Goal: Task Accomplishment & Management: Manage account settings

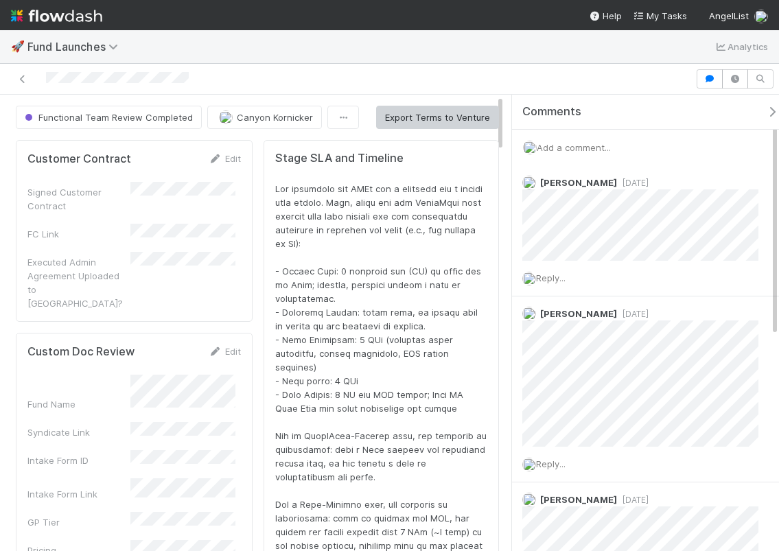
scroll to position [268, 439]
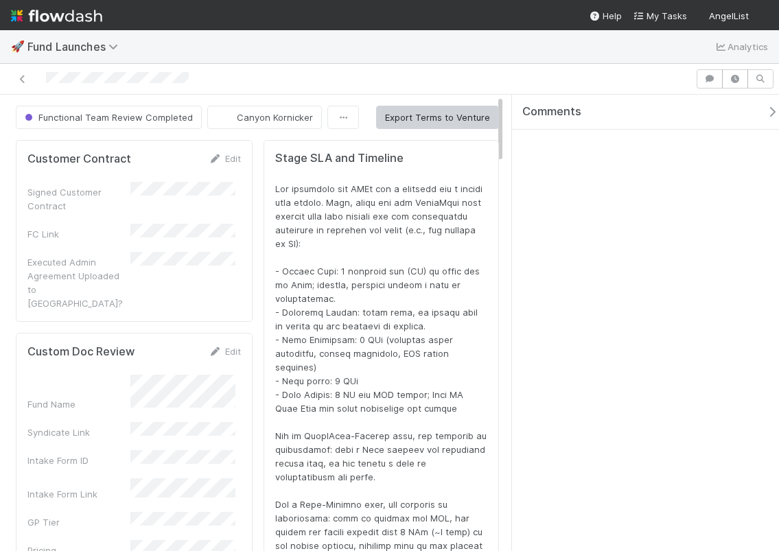
click at [56, 25] on img at bounding box center [56, 15] width 91 height 23
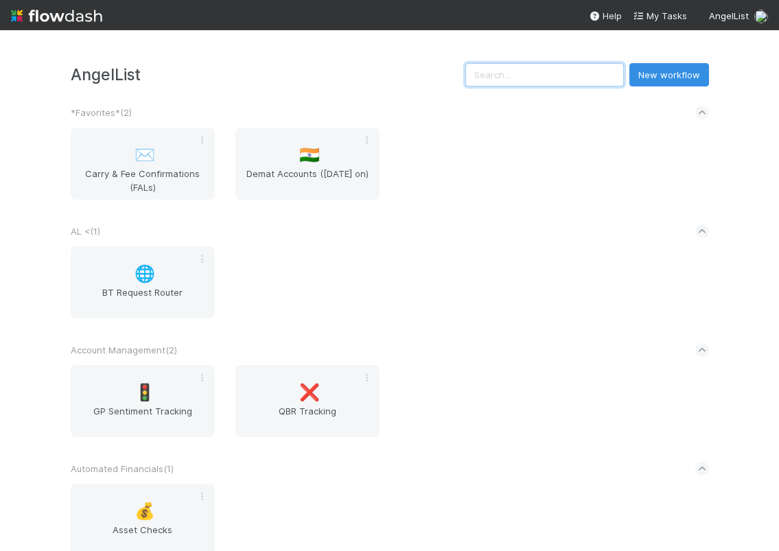
click at [522, 65] on input "text" at bounding box center [544, 74] width 159 height 23
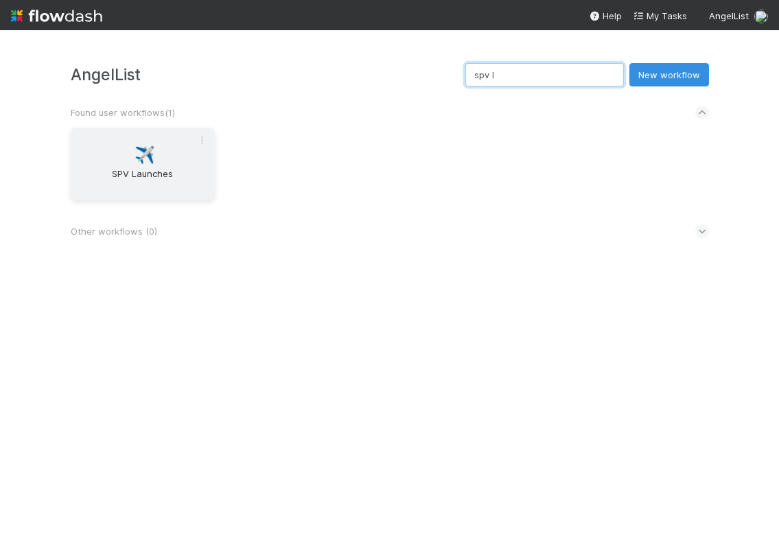
type input "spv l"
click at [166, 159] on div "✈️ SPV Launches" at bounding box center [143, 164] width 144 height 72
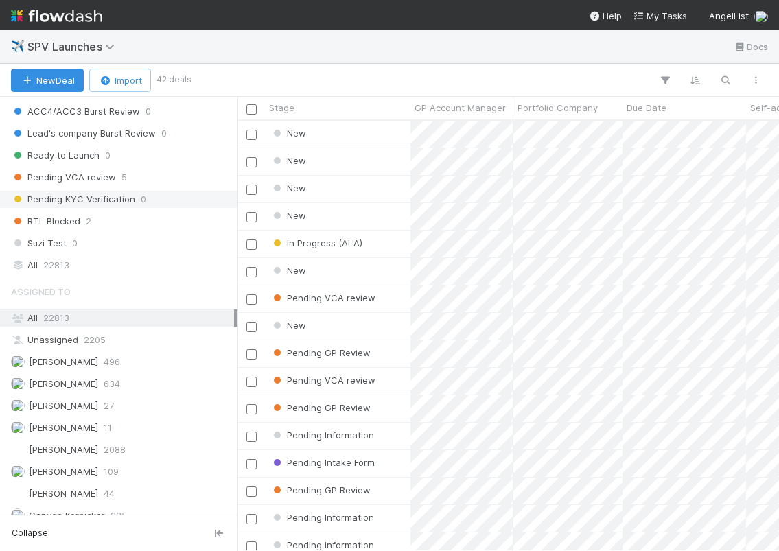
scroll to position [959, 0]
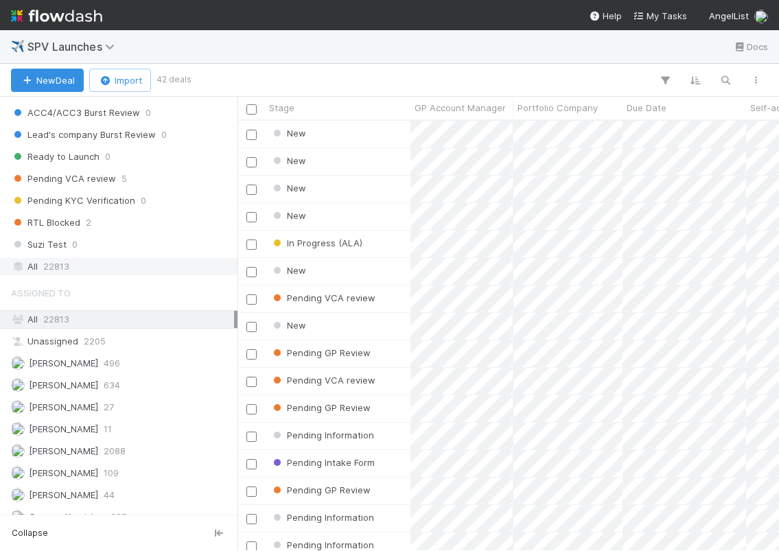
click at [53, 270] on span "22813" at bounding box center [56, 266] width 26 height 17
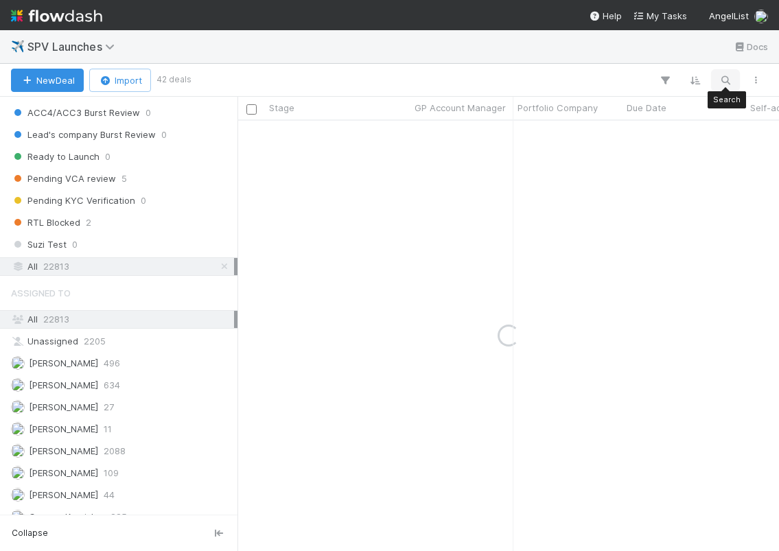
click at [720, 75] on icon "button" at bounding box center [725, 80] width 14 height 12
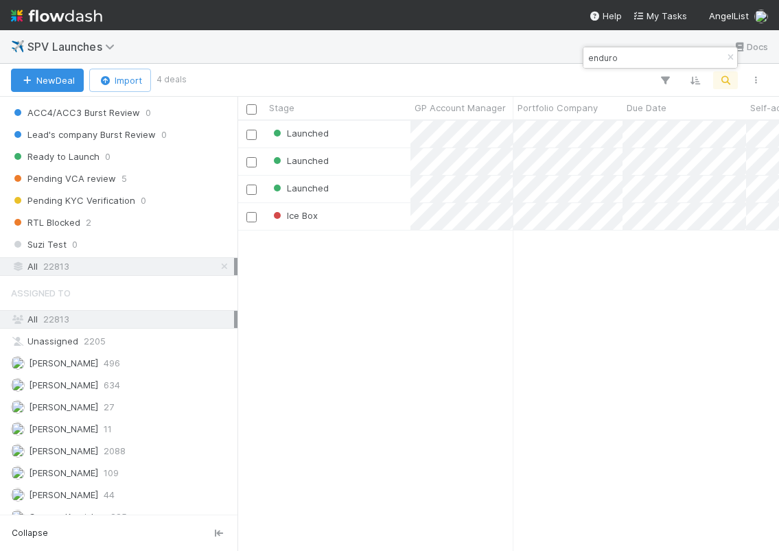
scroll to position [420, 531]
type input "enduro"
click at [356, 134] on div "Launched" at bounding box center [337, 134] width 145 height 27
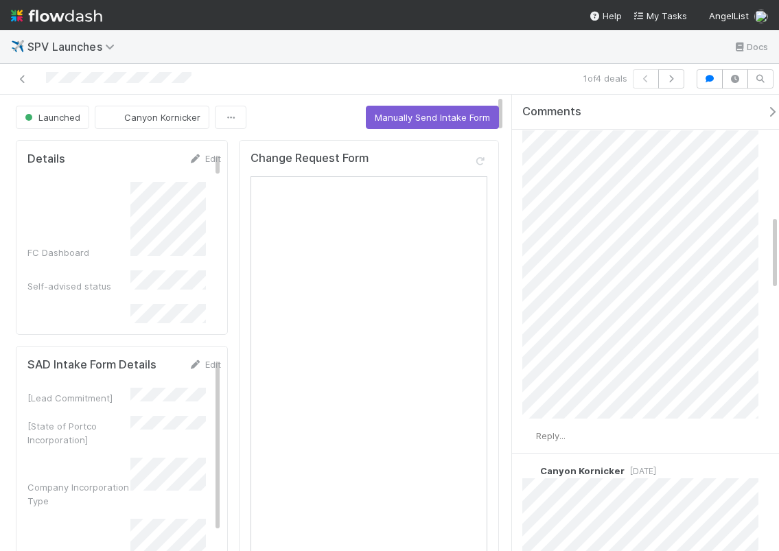
scroll to position [734, 0]
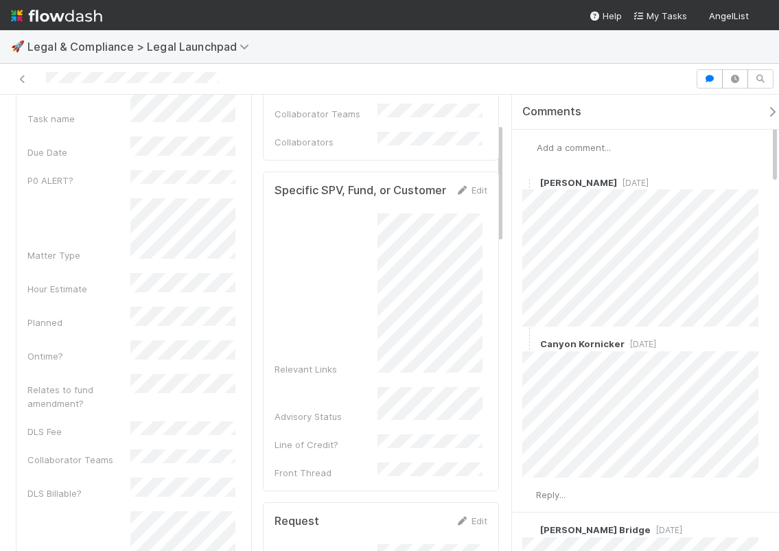
scroll to position [148, 0]
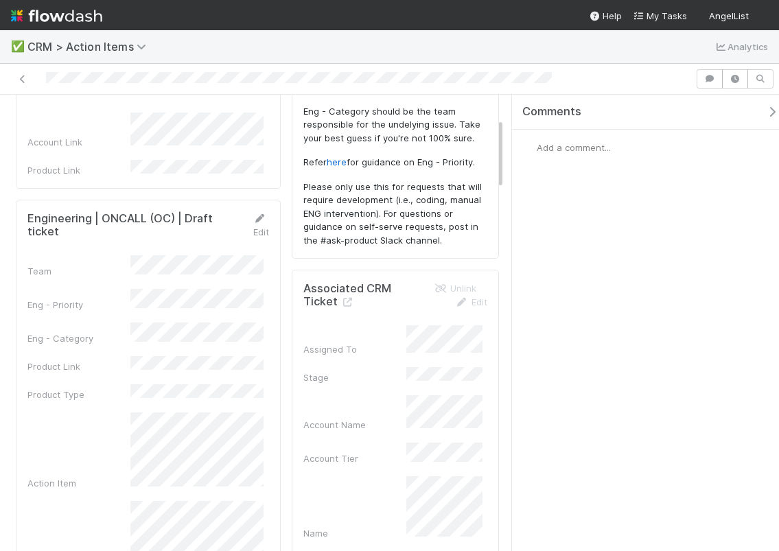
scroll to position [215, 0]
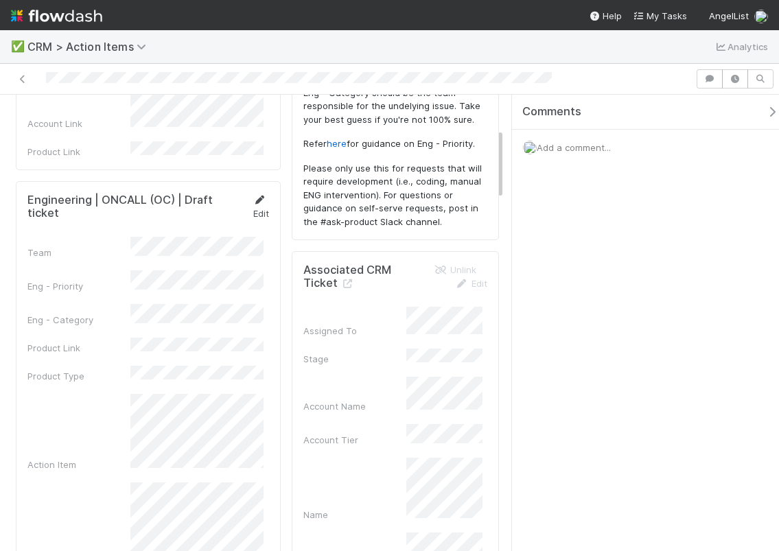
click at [253, 201] on link "Edit" at bounding box center [261, 206] width 16 height 25
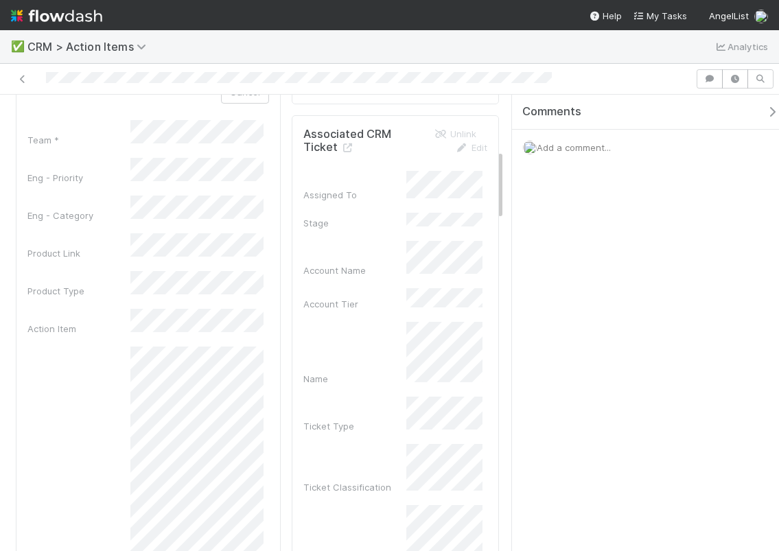
scroll to position [373, 0]
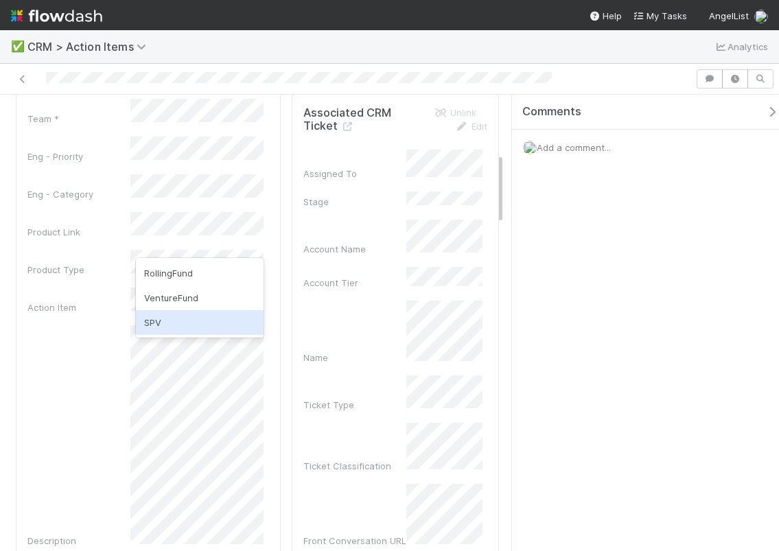
click at [174, 326] on div "SPV" at bounding box center [200, 322] width 128 height 25
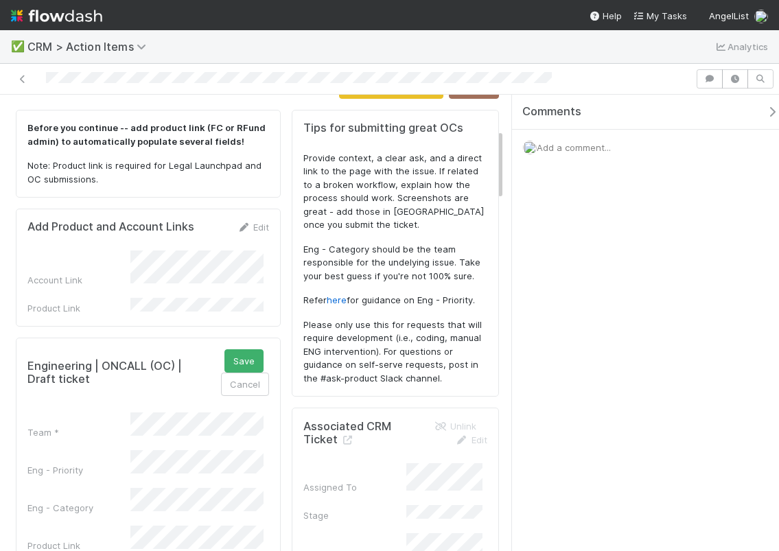
scroll to position [0, 0]
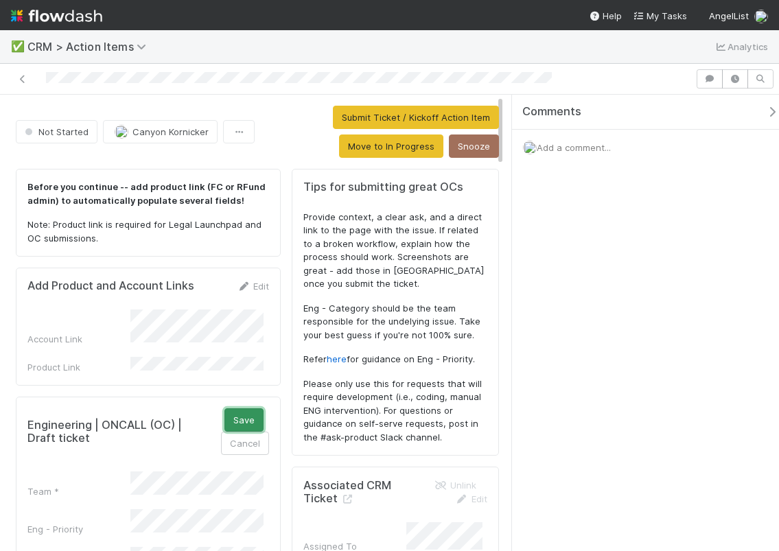
click at [228, 411] on button "Save" at bounding box center [243, 419] width 39 height 23
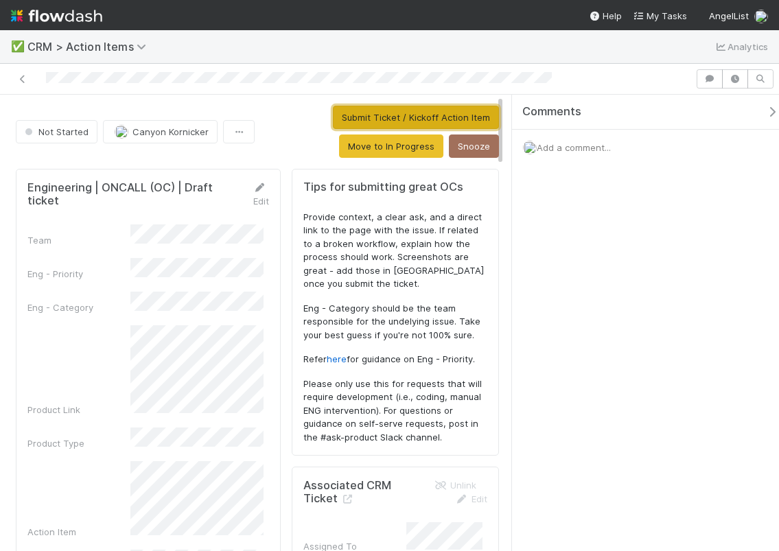
click at [392, 122] on button "Submit Ticket / Kickoff Action Item" at bounding box center [416, 117] width 166 height 23
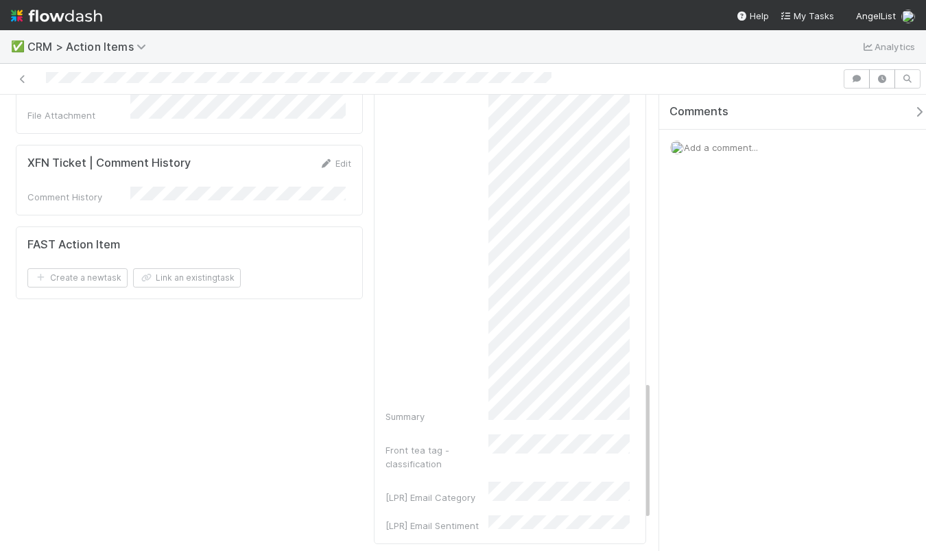
scroll to position [833, 0]
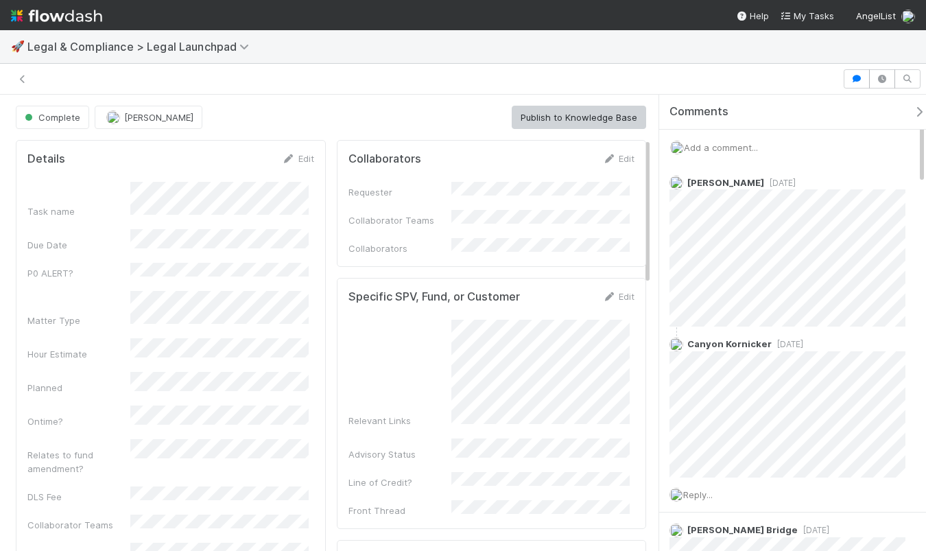
scroll to position [134, 0]
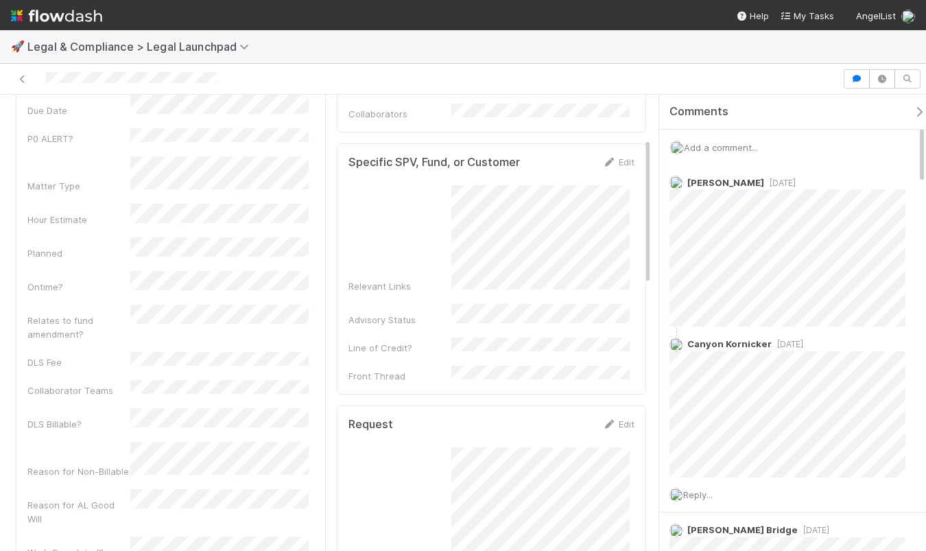
click at [36, 22] on img at bounding box center [56, 15] width 91 height 23
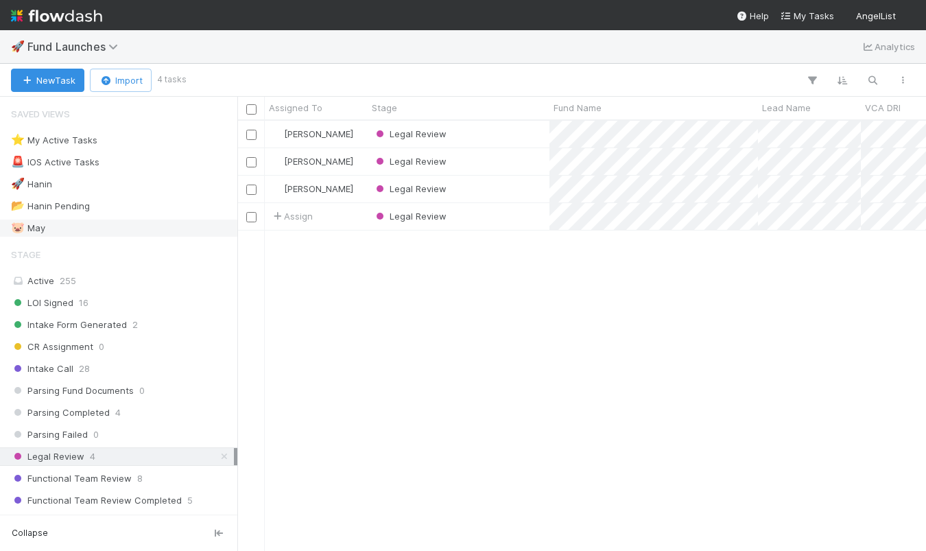
scroll to position [420, 679]
click at [47, 80] on button "New Task" at bounding box center [47, 80] width 73 height 23
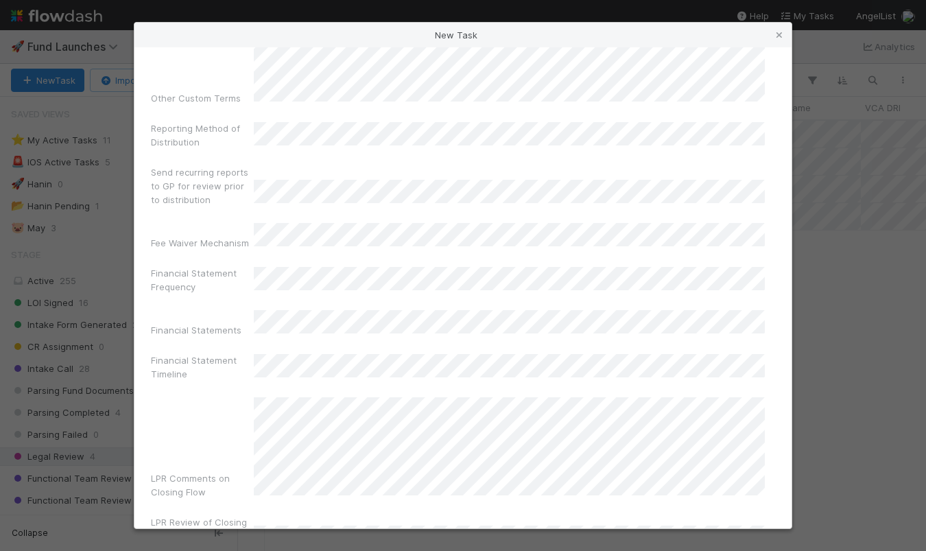
scroll to position [6690, 0]
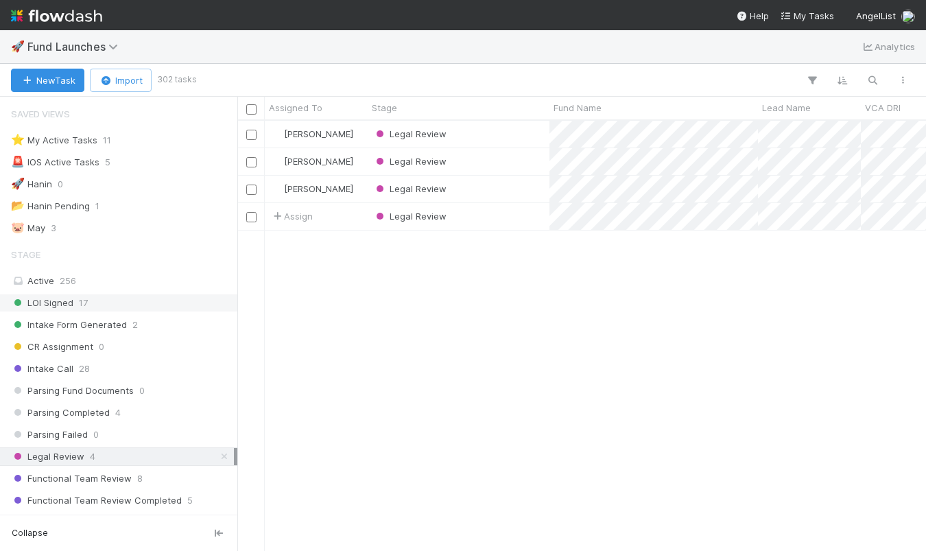
click at [58, 303] on span "LOI Signed" at bounding box center [42, 302] width 62 height 17
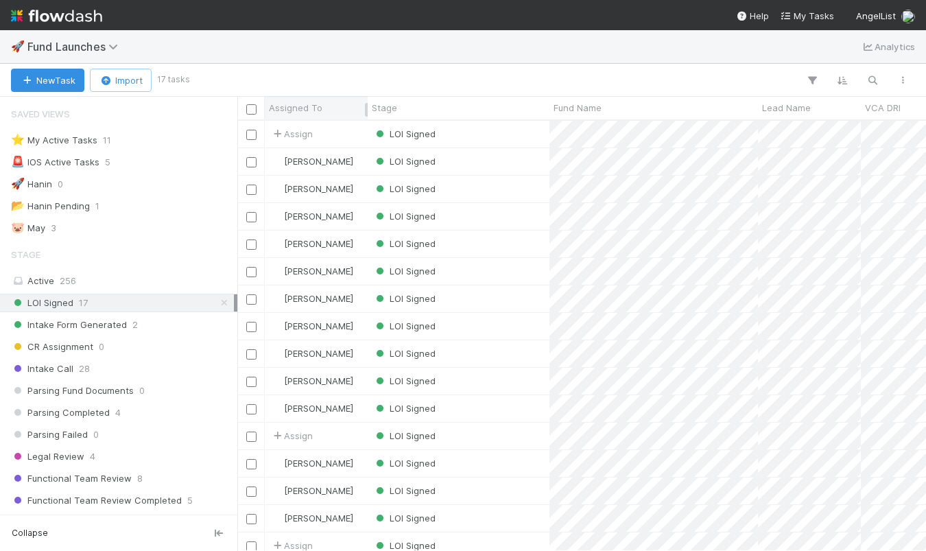
scroll to position [420, 679]
click at [535, 137] on div "LOI Signed" at bounding box center [459, 134] width 182 height 27
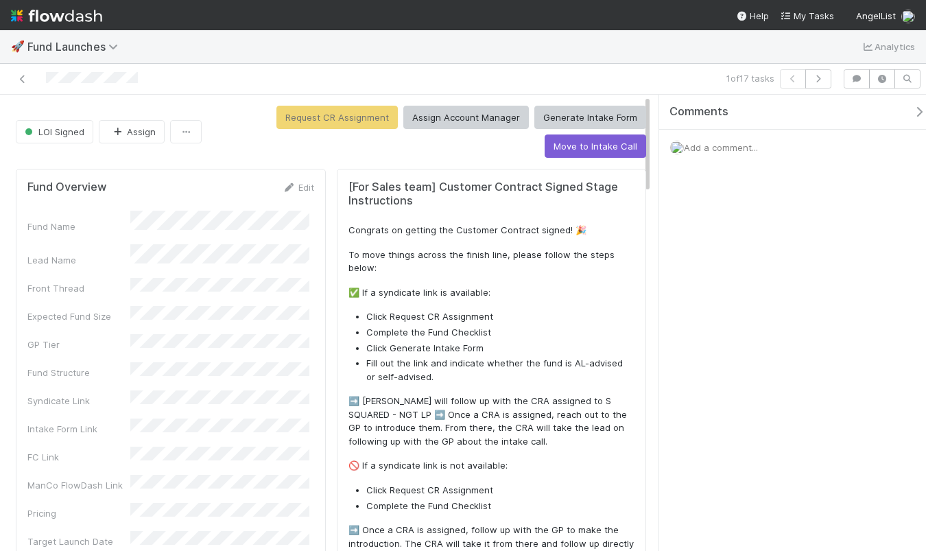
click at [766, 148] on div "Add a comment..." at bounding box center [797, 148] width 277 height 36
click at [747, 149] on span "Add a comment..." at bounding box center [721, 147] width 74 height 11
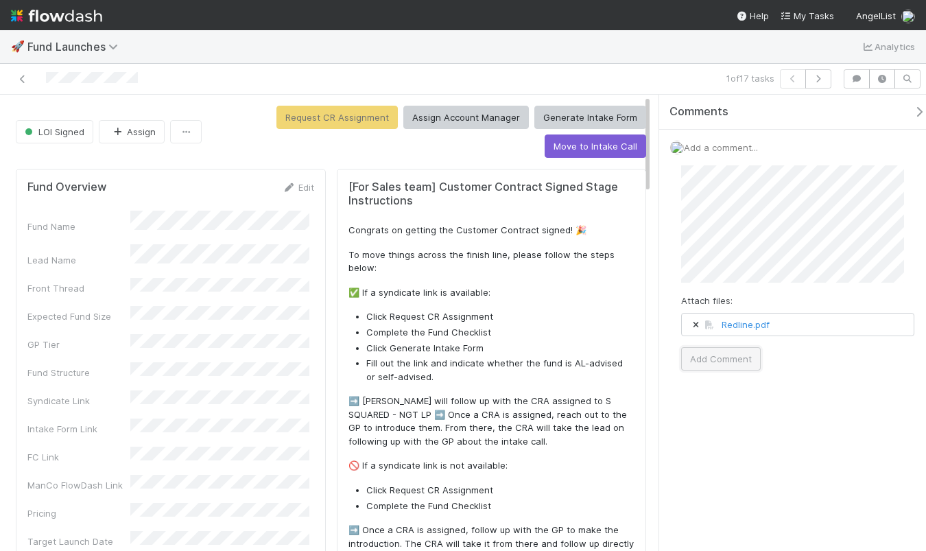
click at [720, 364] on button "Add Comment" at bounding box center [721, 358] width 80 height 23
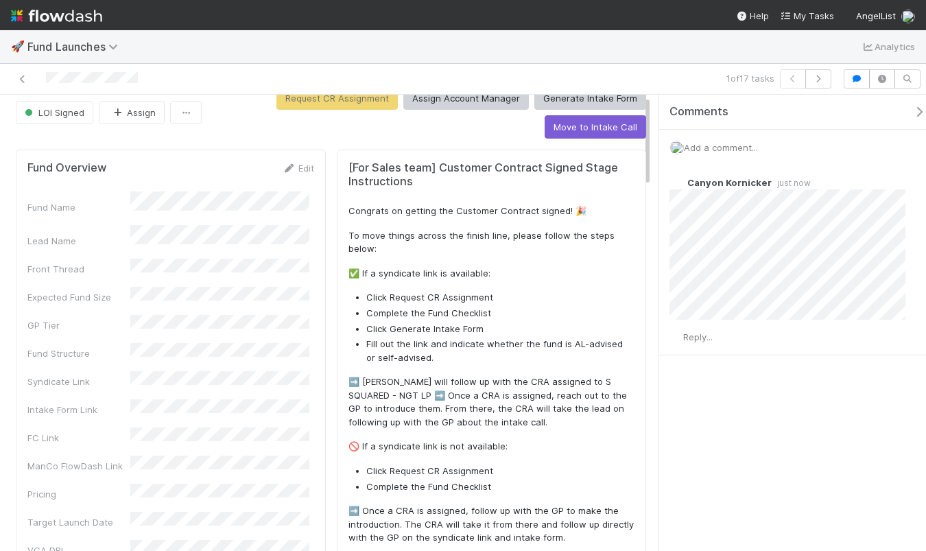
scroll to position [225, 0]
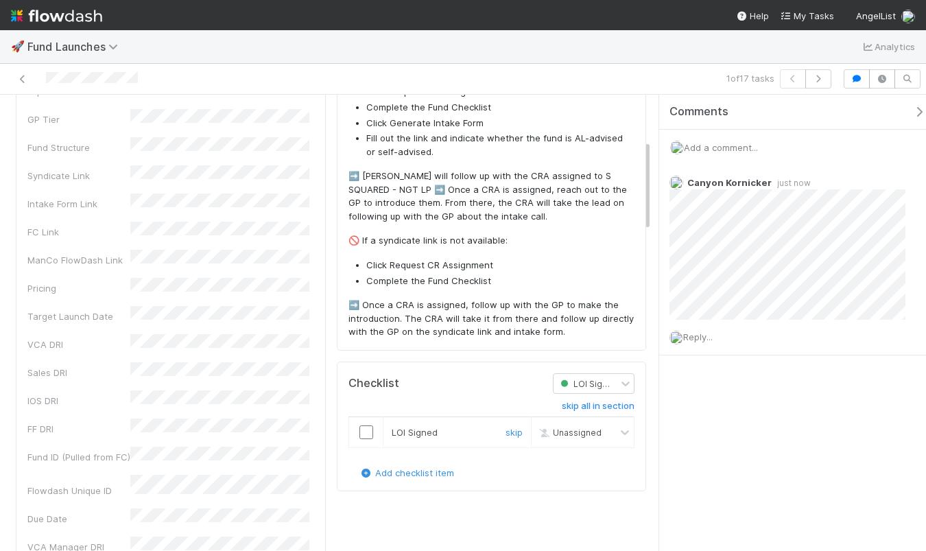
click at [362, 441] on td at bounding box center [366, 432] width 34 height 31
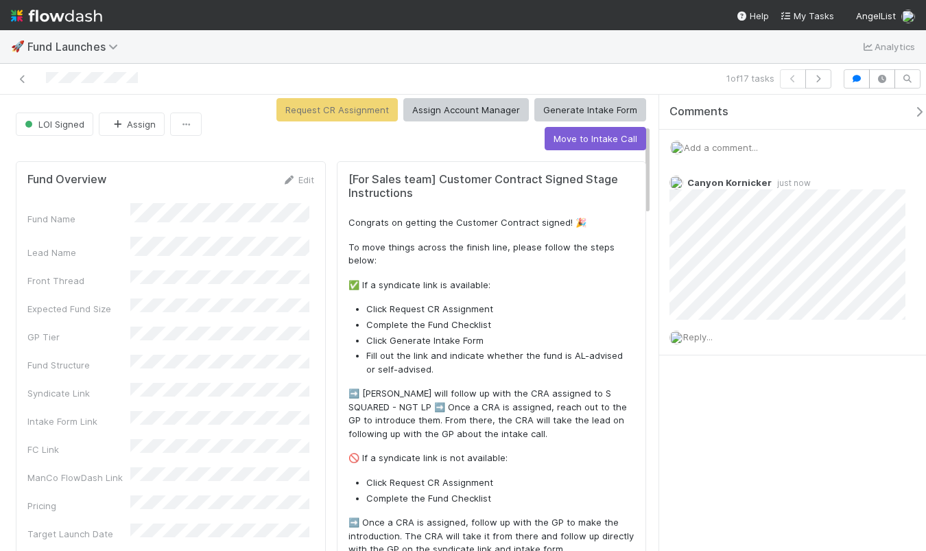
scroll to position [0, 0]
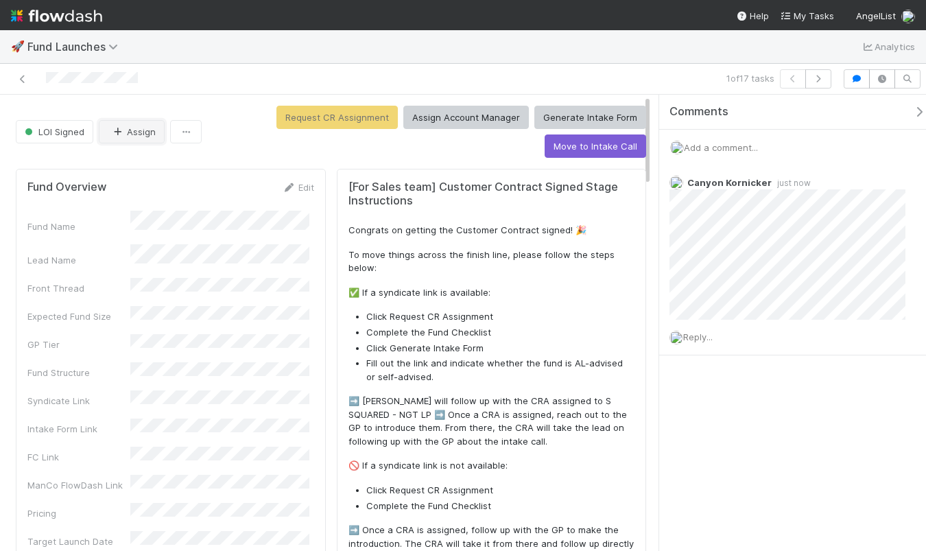
click at [119, 130] on icon "button" at bounding box center [117, 132] width 14 height 9
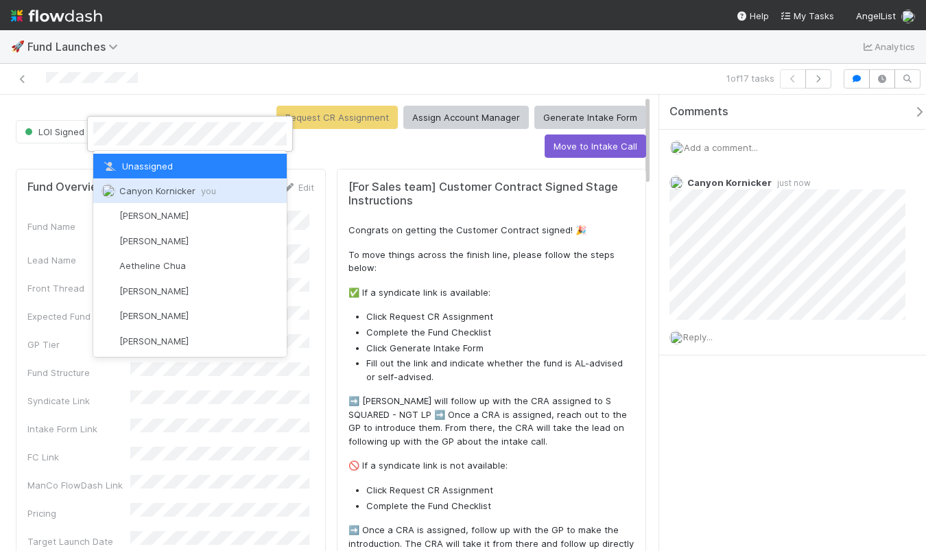
click at [163, 197] on div "Canyon Kornicker you" at bounding box center [190, 190] width 194 height 25
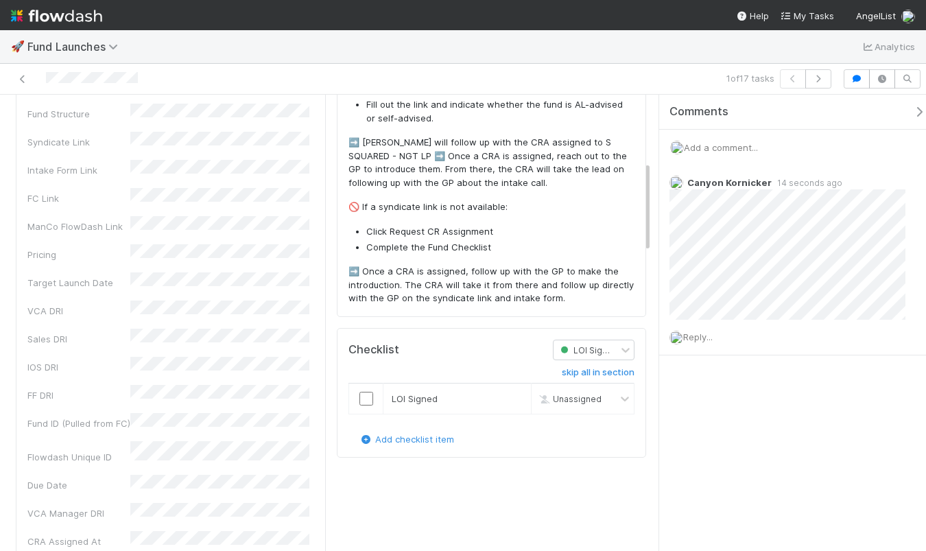
scroll to position [385, 0]
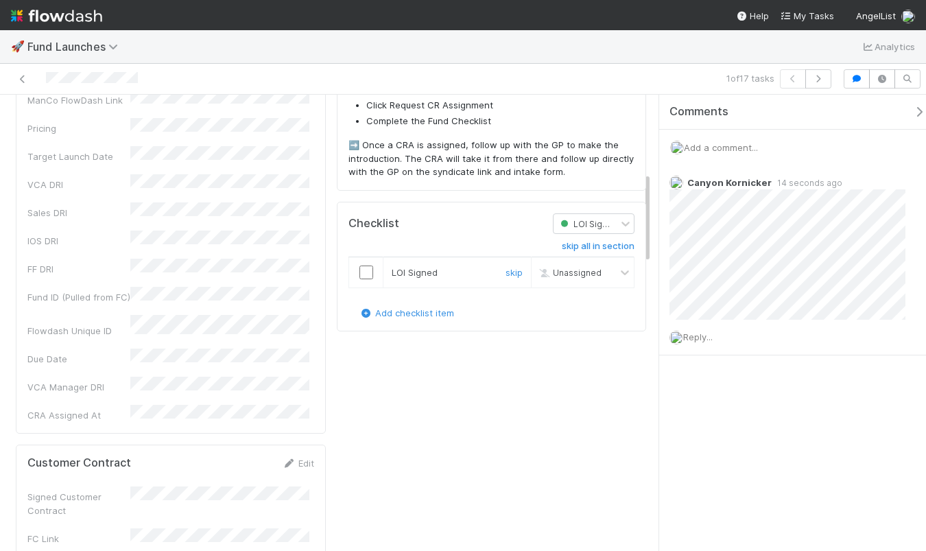
click at [360, 272] on input "checkbox" at bounding box center [367, 273] width 14 height 14
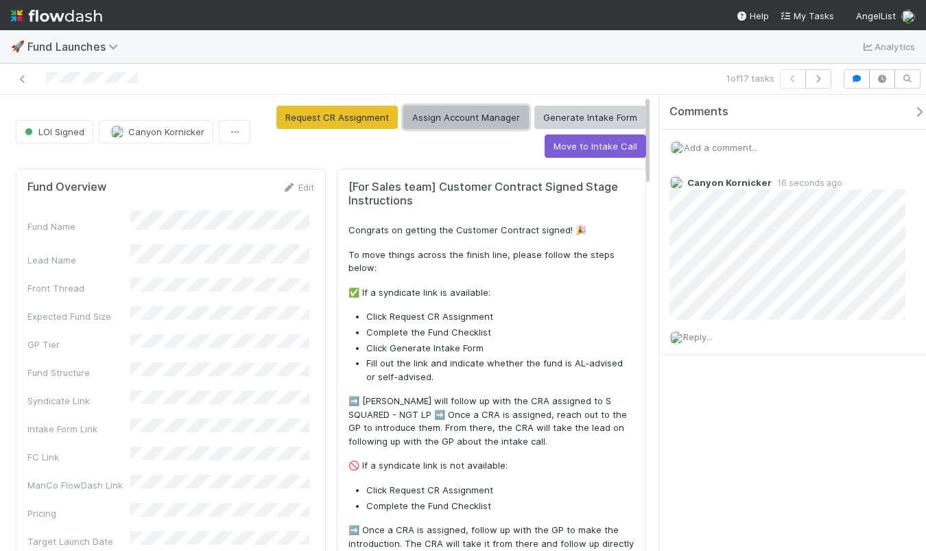
click at [422, 122] on button "Assign Account Manager" at bounding box center [466, 117] width 126 height 23
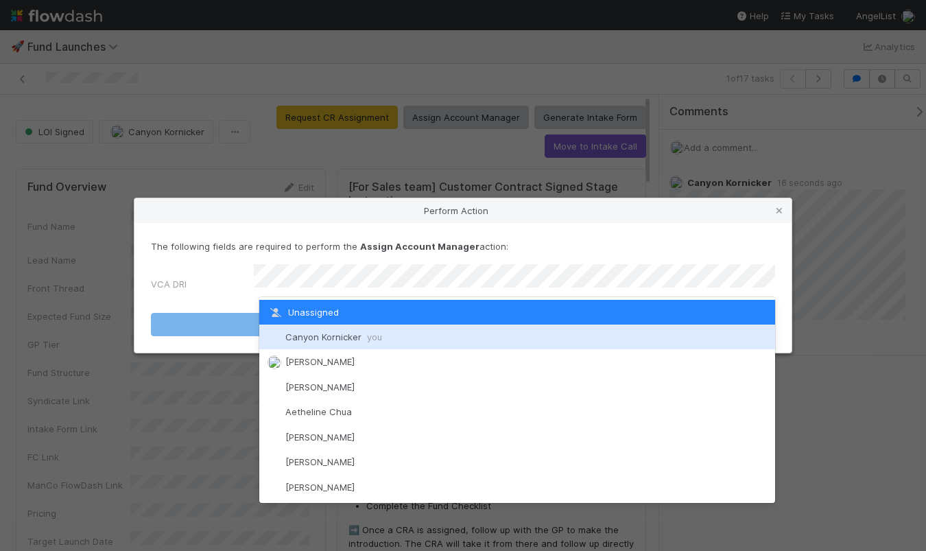
click at [352, 342] on div "Canyon Kornicker you" at bounding box center [517, 337] width 516 height 25
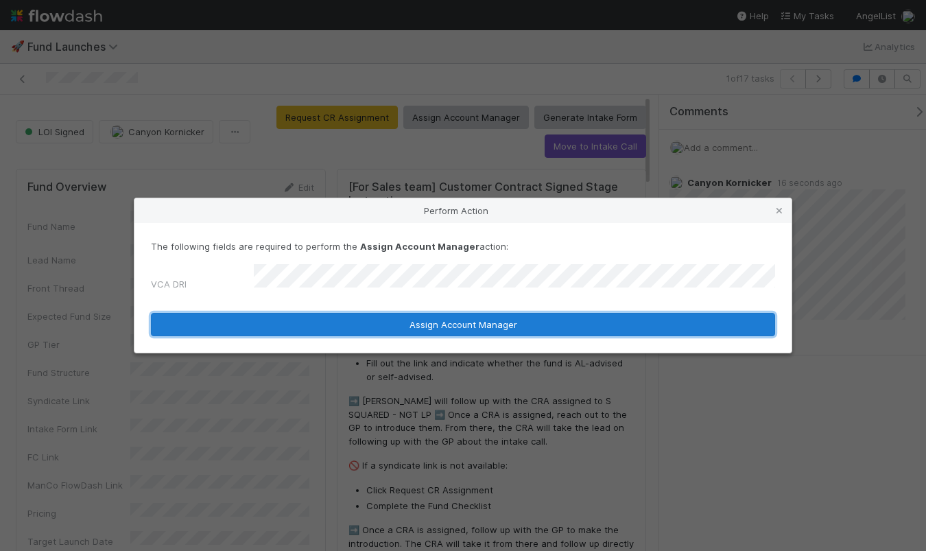
click at [377, 317] on button "Assign Account Manager" at bounding box center [463, 324] width 624 height 23
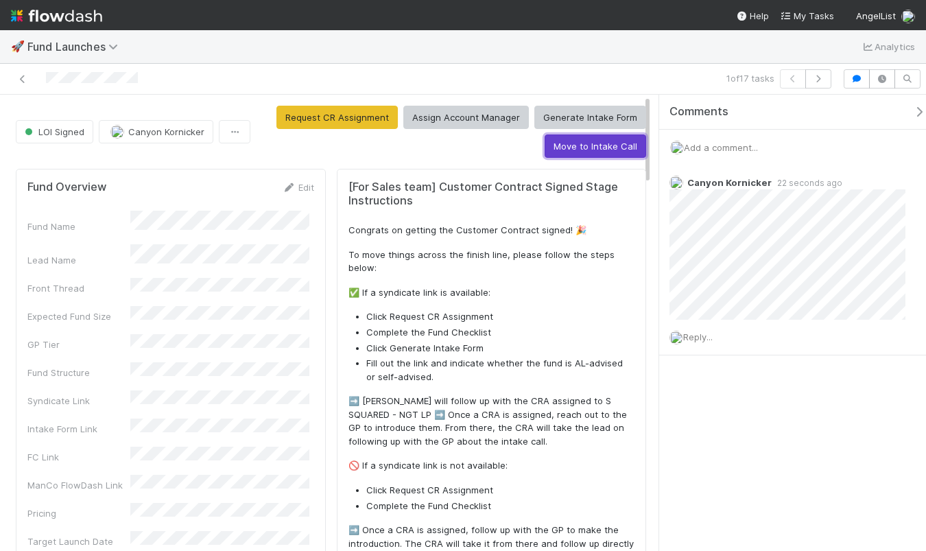
click at [589, 145] on button "Move to Intake Call" at bounding box center [596, 145] width 102 height 23
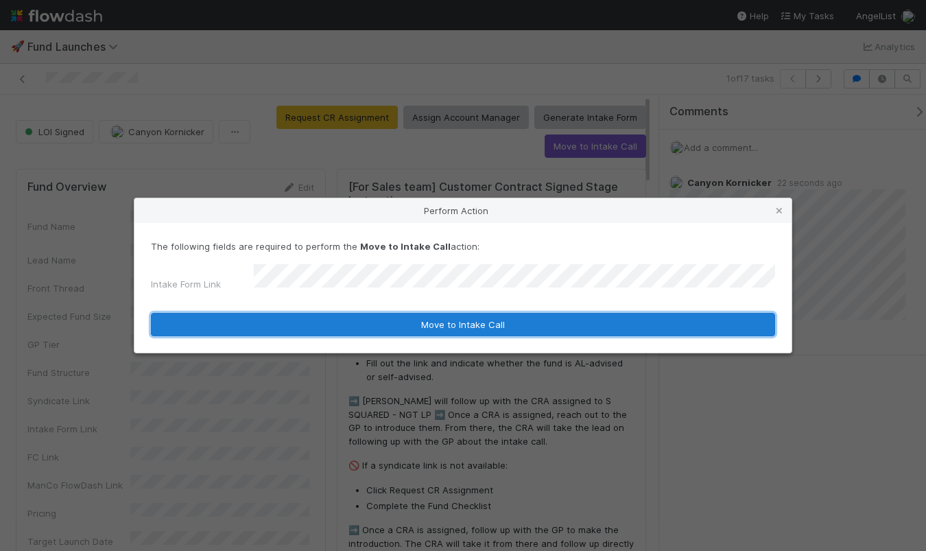
click at [313, 313] on button "Move to Intake Call" at bounding box center [463, 324] width 624 height 23
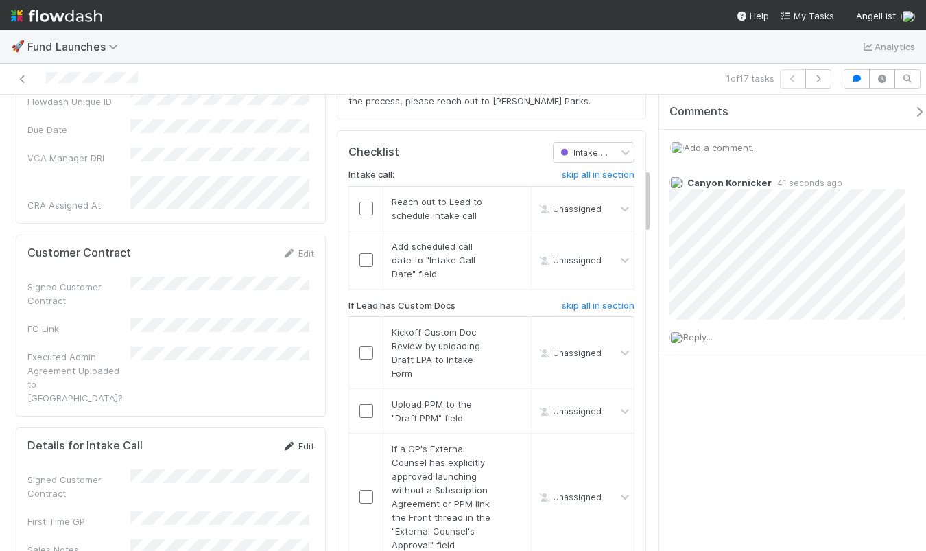
scroll to position [633, 0]
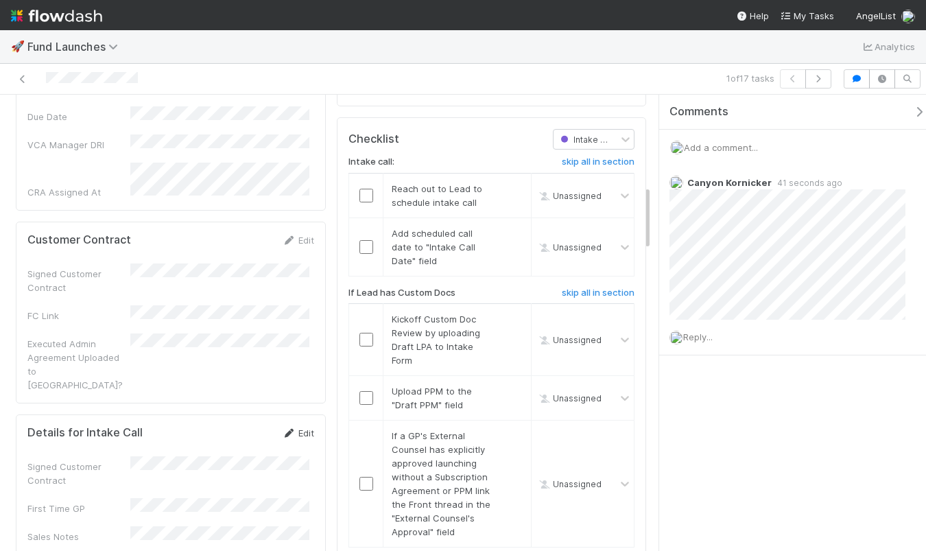
click at [302, 427] on link "Edit" at bounding box center [298, 432] width 32 height 11
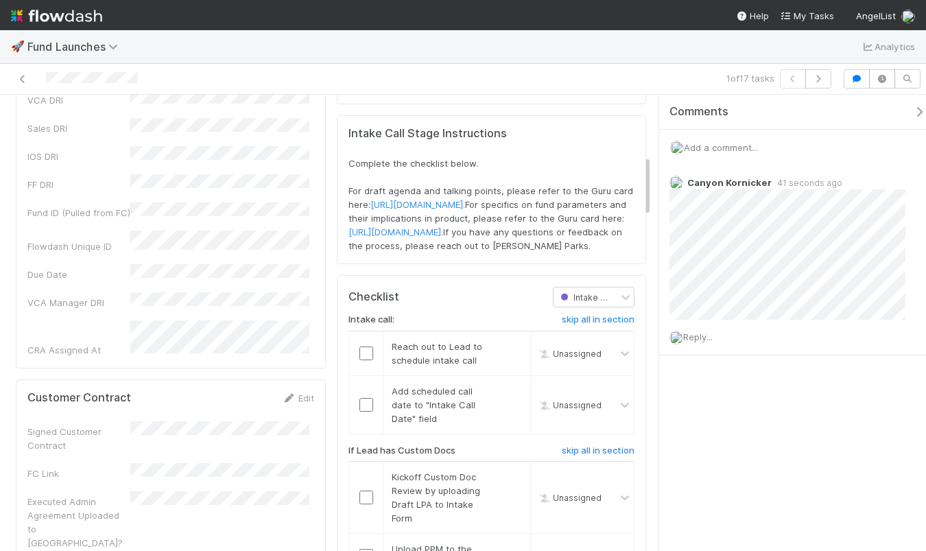
scroll to position [482, 0]
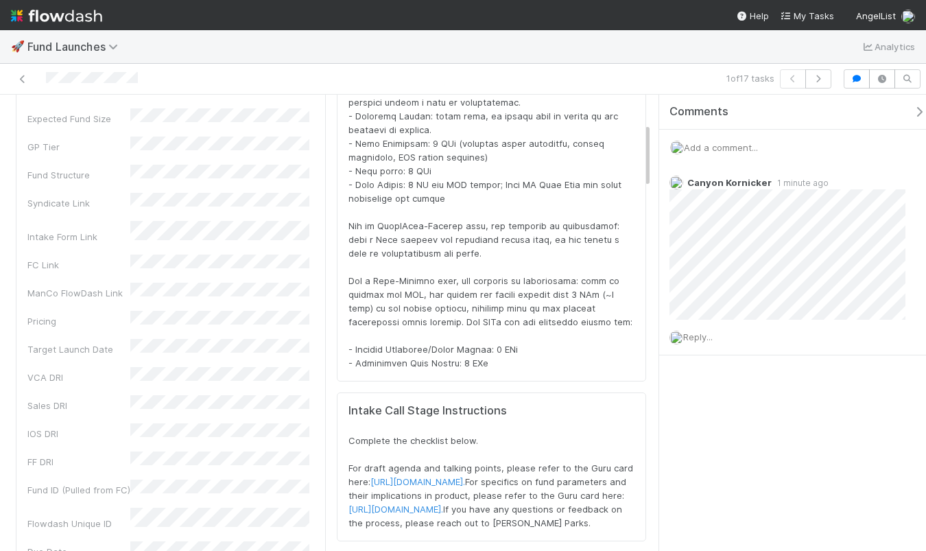
scroll to position [0, 0]
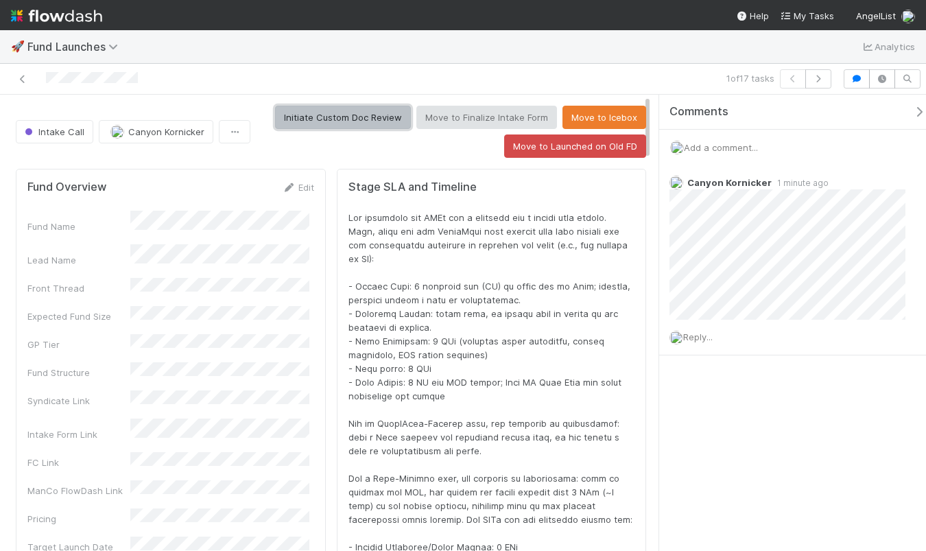
click at [301, 110] on button "Initiate Custom Doc Review" at bounding box center [343, 117] width 136 height 23
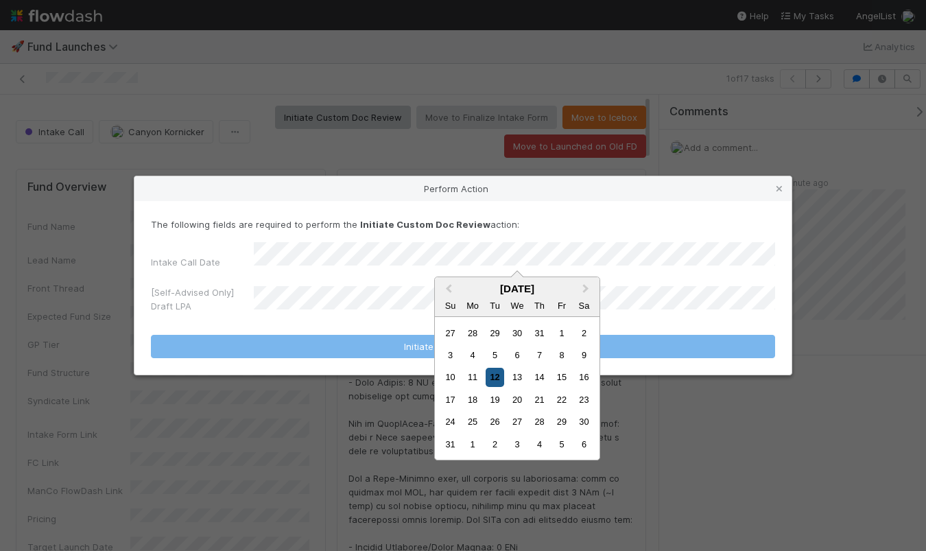
click at [490, 380] on div "12" at bounding box center [495, 377] width 19 height 19
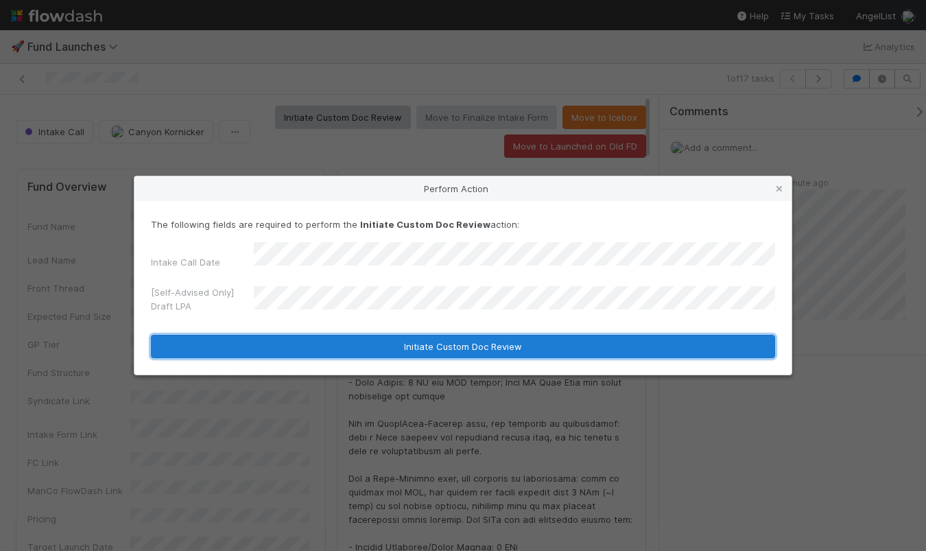
click at [432, 347] on button "Initiate Custom Doc Review" at bounding box center [463, 346] width 624 height 23
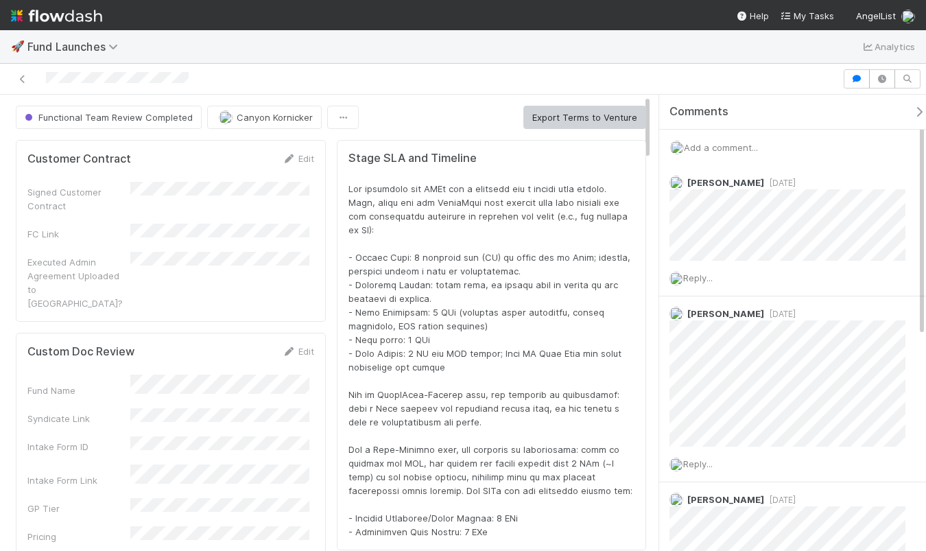
scroll to position [268, 587]
